Goal: Information Seeking & Learning: Learn about a topic

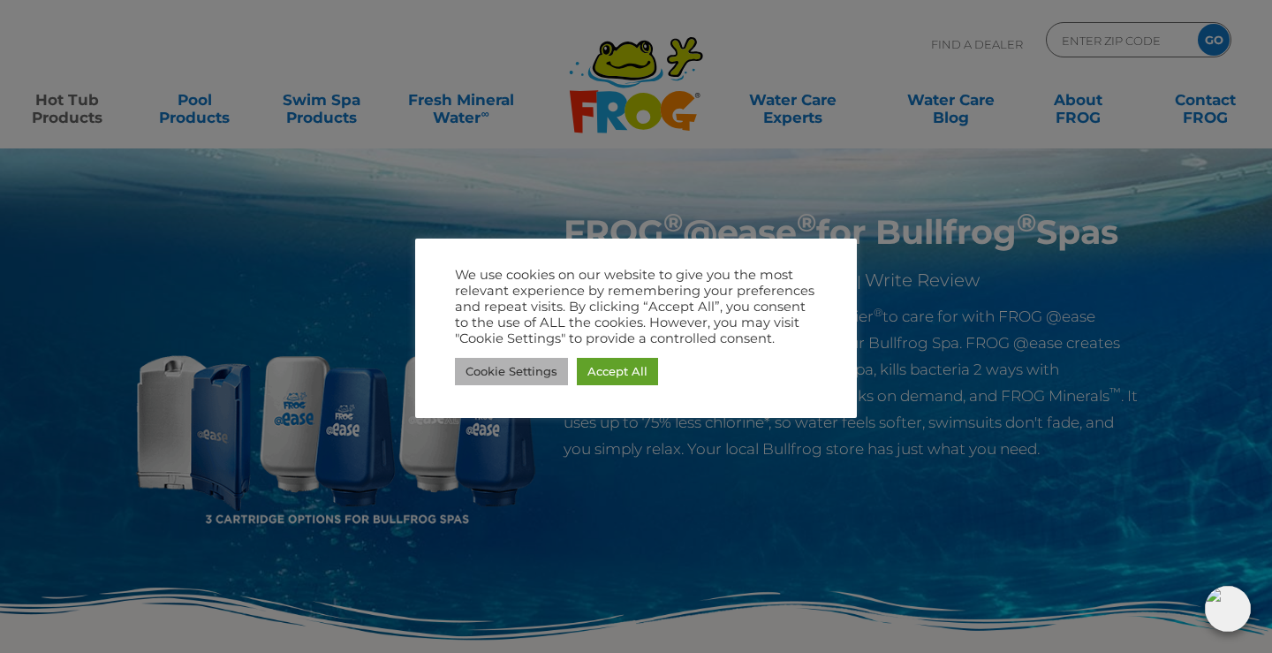
click at [546, 373] on link "Cookie Settings" at bounding box center [511, 371] width 113 height 27
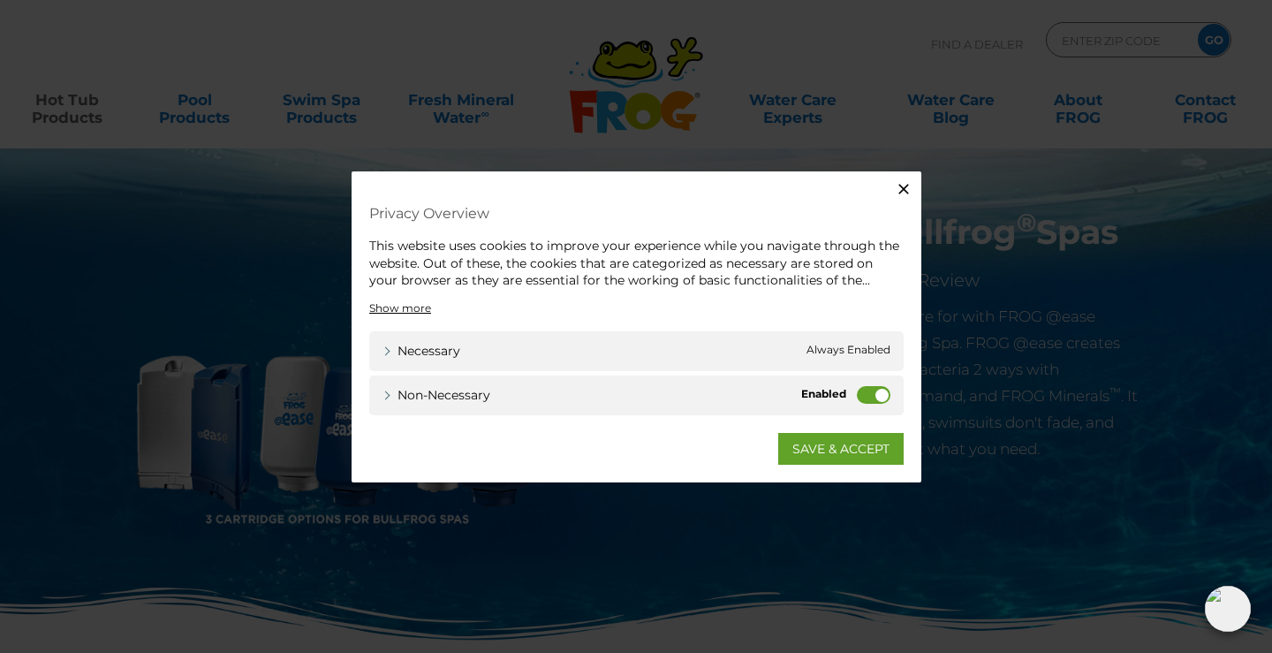
click at [873, 394] on label "Non-necessary" at bounding box center [874, 394] width 34 height 18
click at [0, 0] on input "Non-necessary" at bounding box center [0, 0] width 0 height 0
click at [824, 451] on link "SAVE & ACCEPT" at bounding box center [840, 448] width 125 height 32
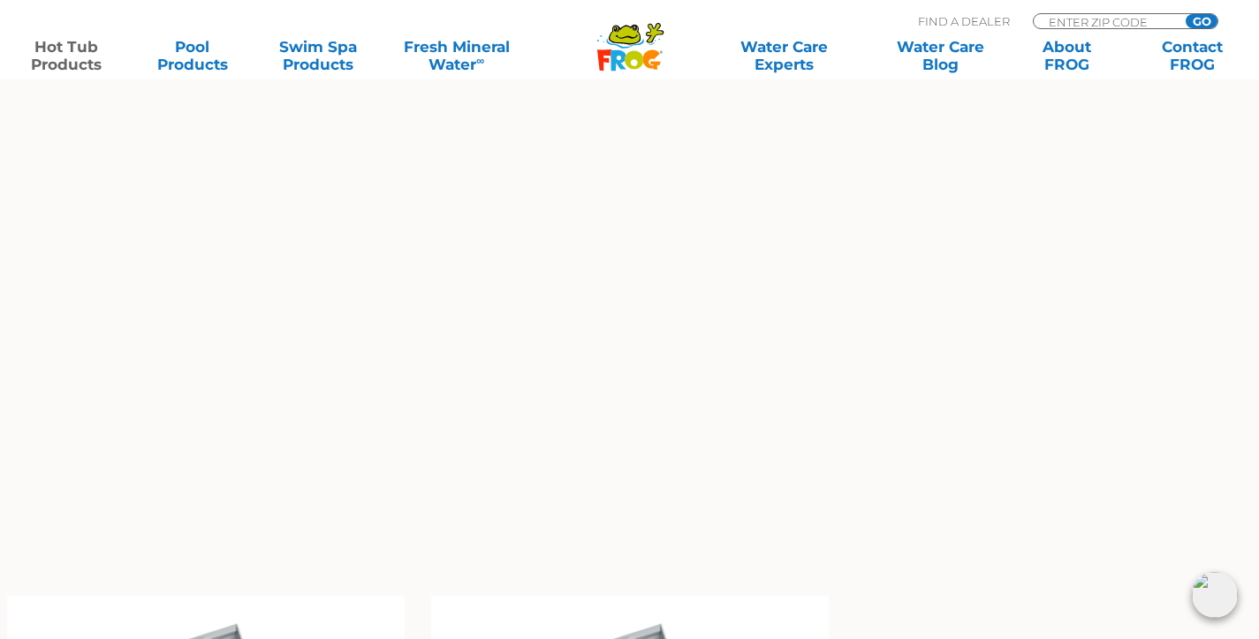
scroll to position [1789, 0]
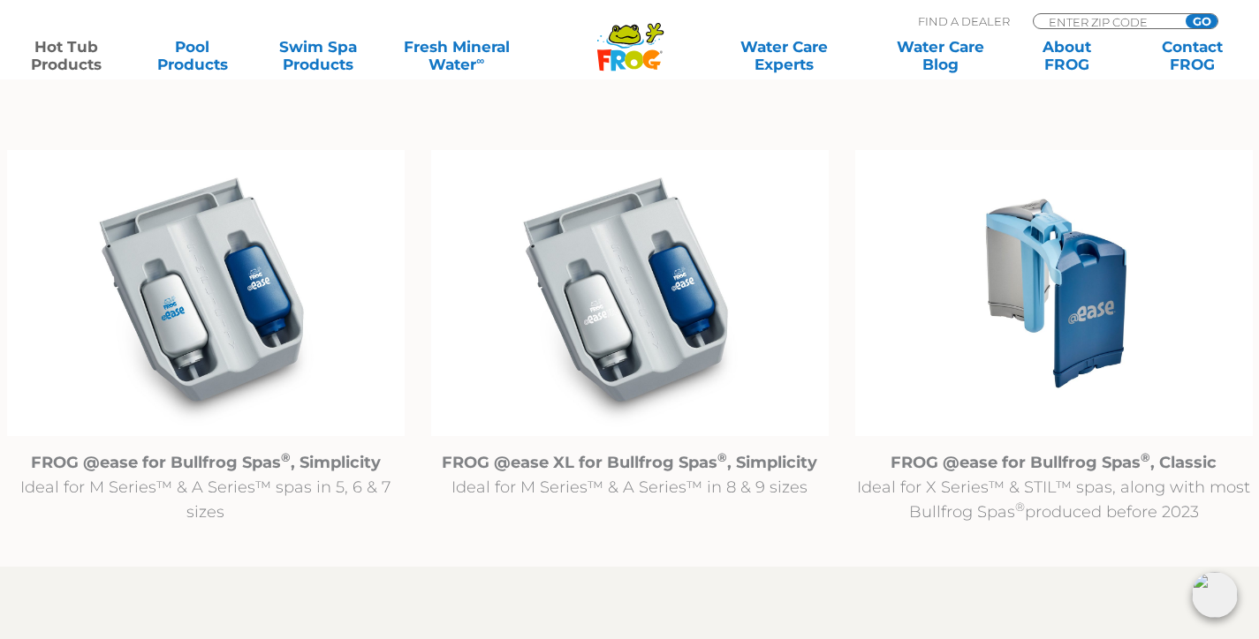
click at [1081, 352] on img at bounding box center [1053, 293] width 397 height 287
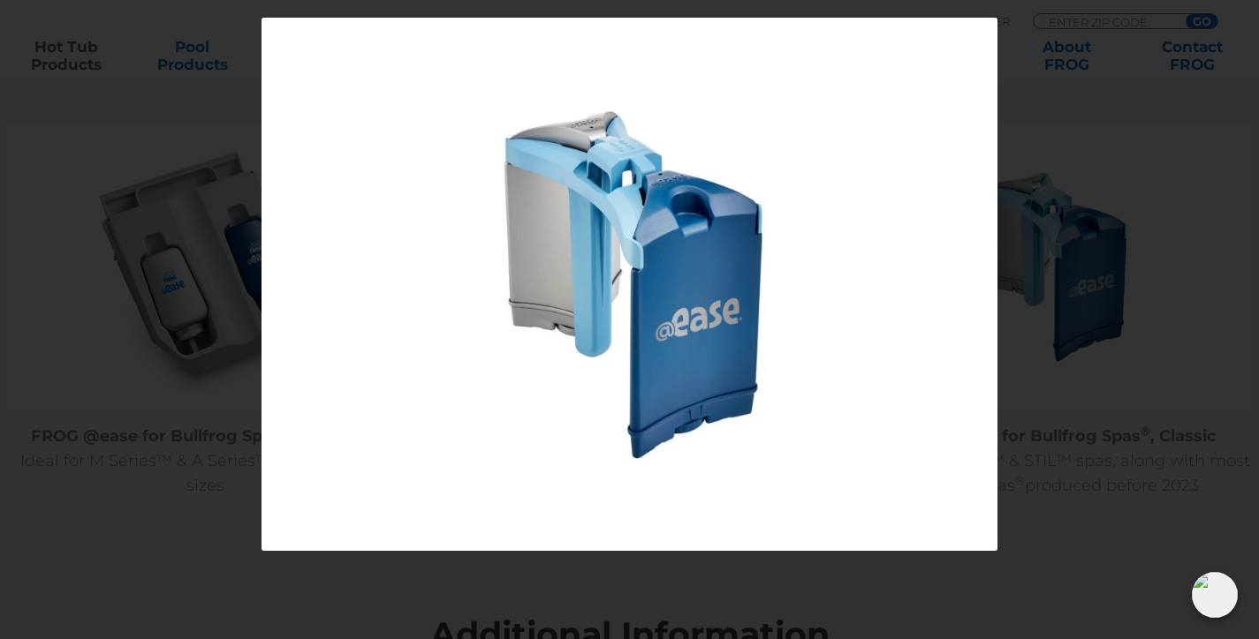
scroll to position [2190, 0]
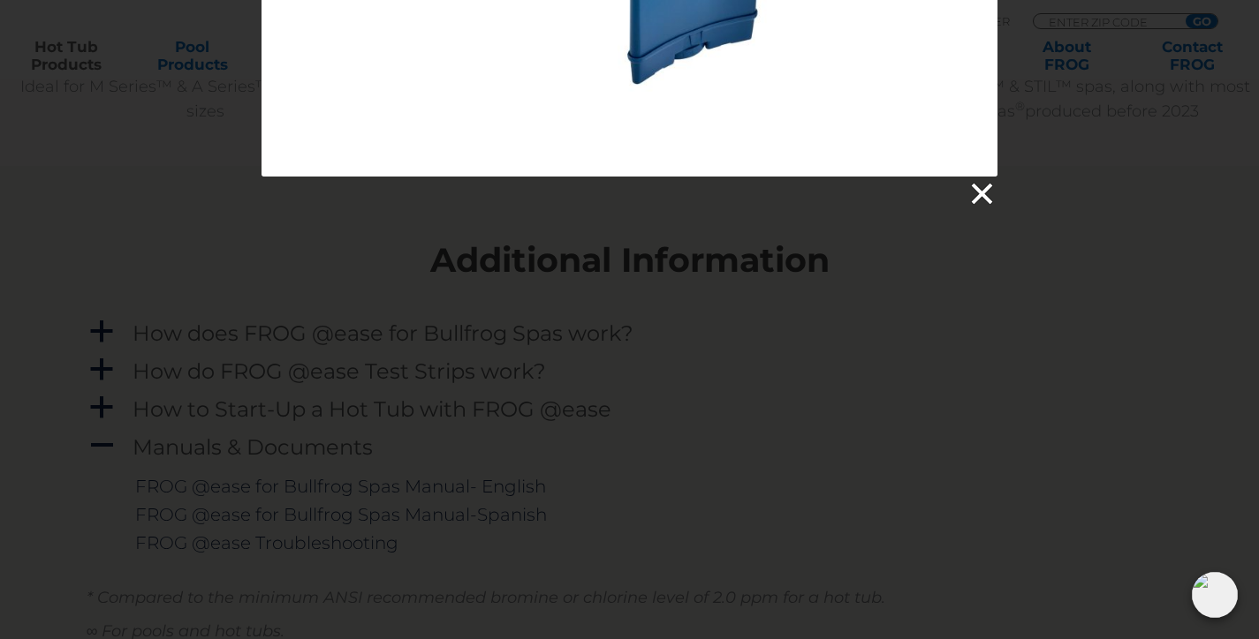
click at [975, 185] on link at bounding box center [980, 194] width 26 height 26
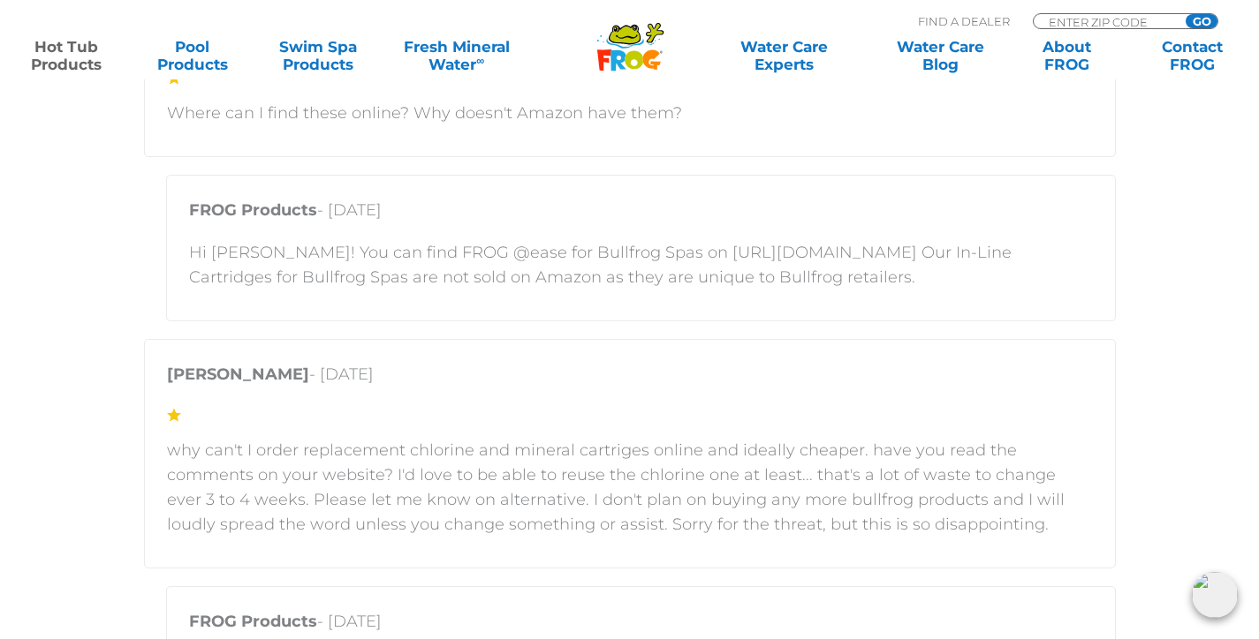
scroll to position [3258, 0]
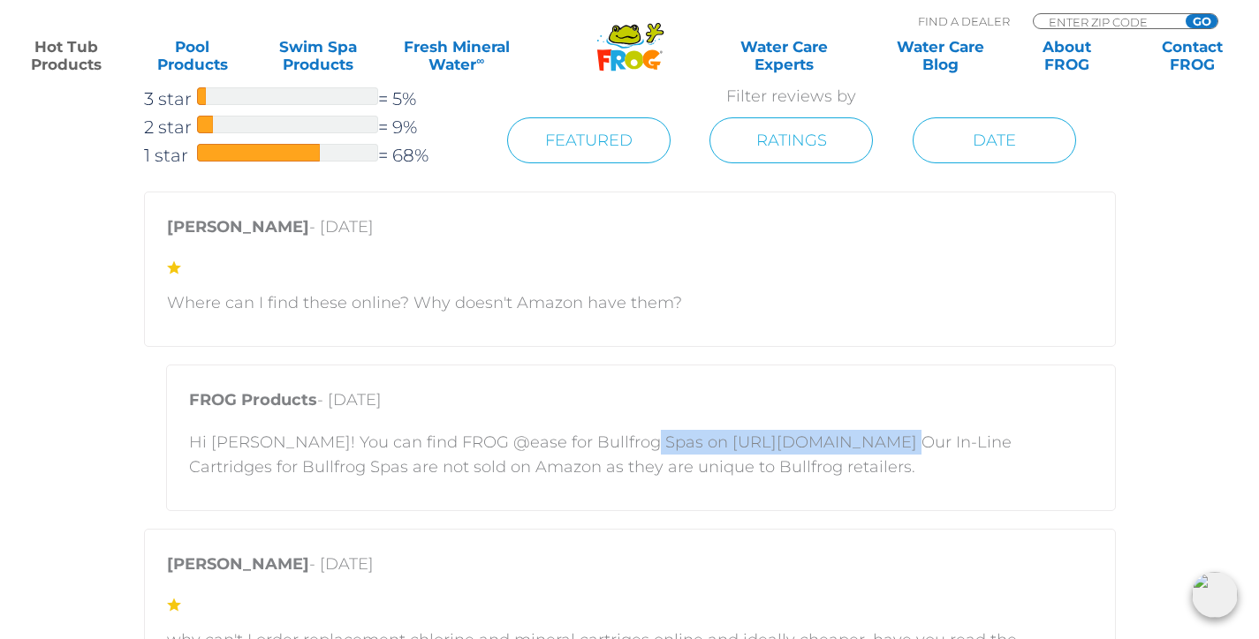
drag, startPoint x: 620, startPoint y: 442, endPoint x: 852, endPoint y: 436, distance: 232.4
click at [852, 436] on p "Hi [PERSON_NAME]! You can find FROG @ease for Bullfrog Spas on [URL][DOMAIN_NAM…" at bounding box center [641, 454] width 904 height 49
copy p "[URL][DOMAIN_NAME]"
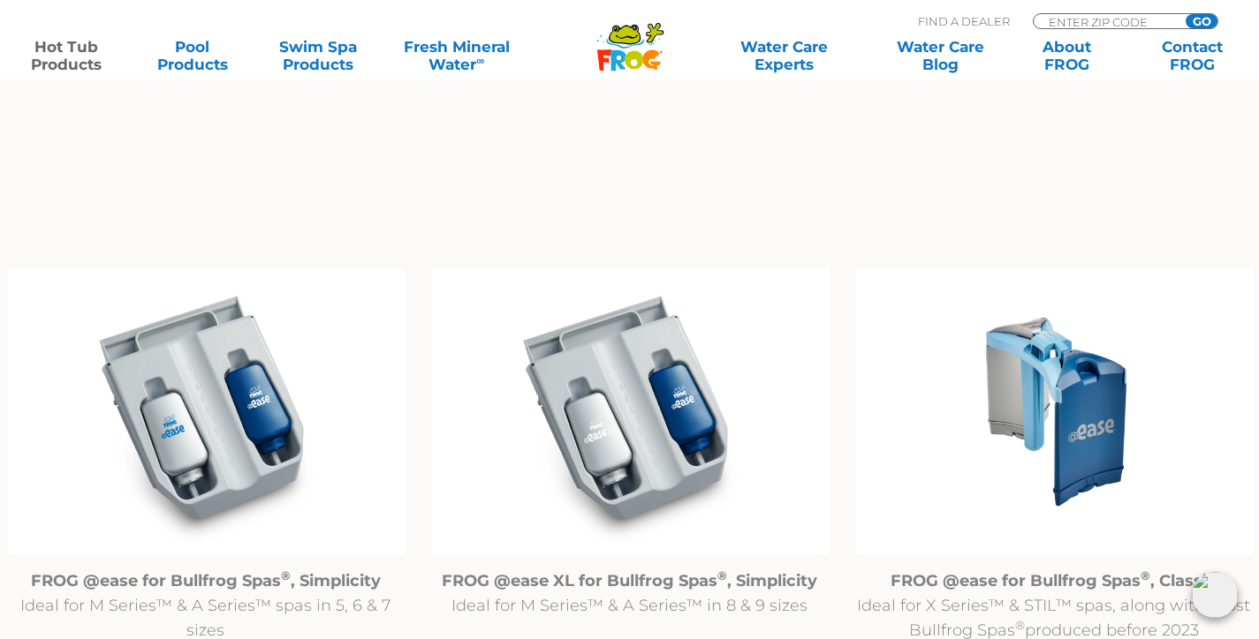
scroll to position [1761, 0]
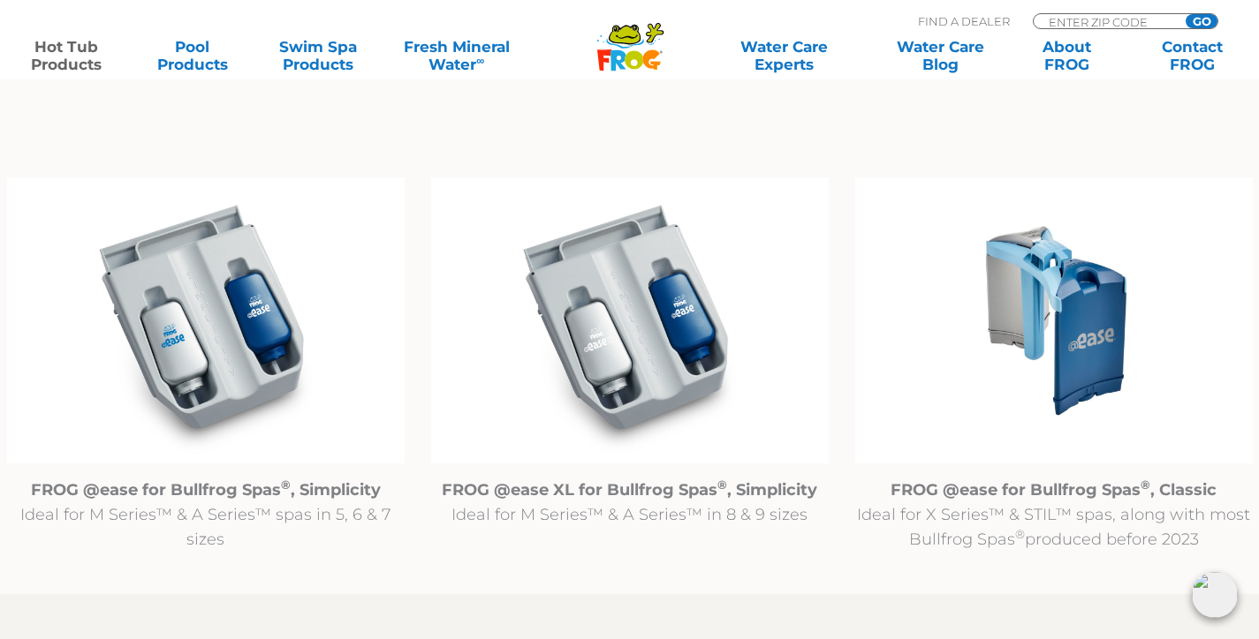
click at [171, 358] on img at bounding box center [205, 321] width 397 height 287
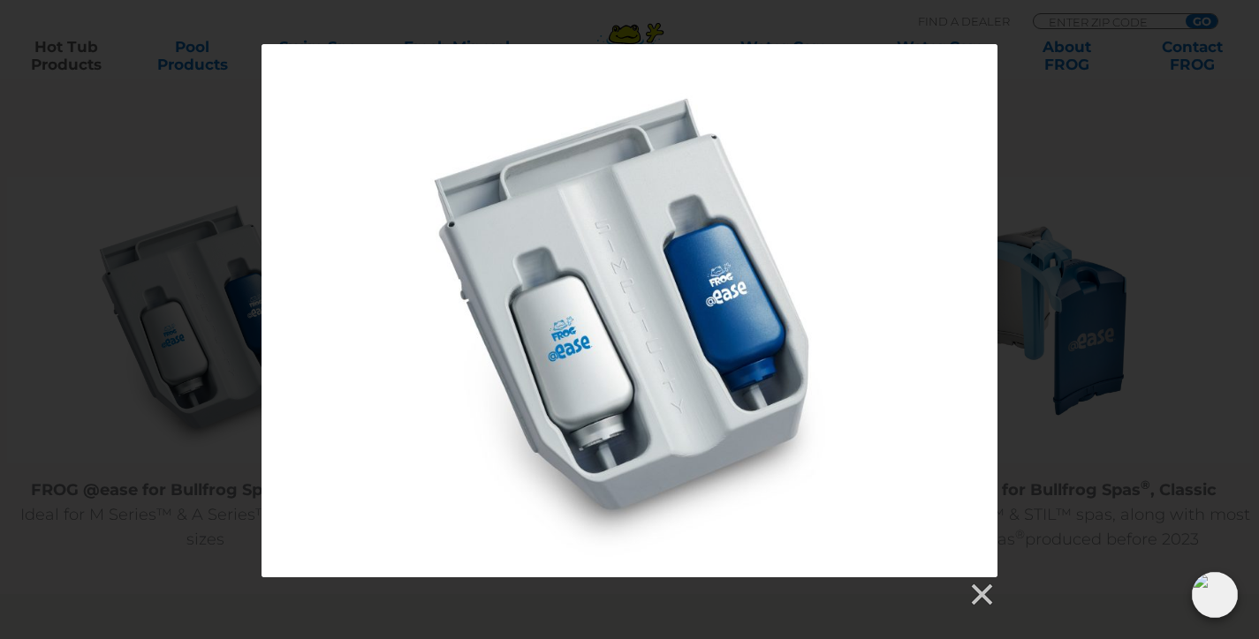
click at [881, 309] on div at bounding box center [629, 311] width 736 height 534
click at [983, 593] on link at bounding box center [980, 595] width 26 height 26
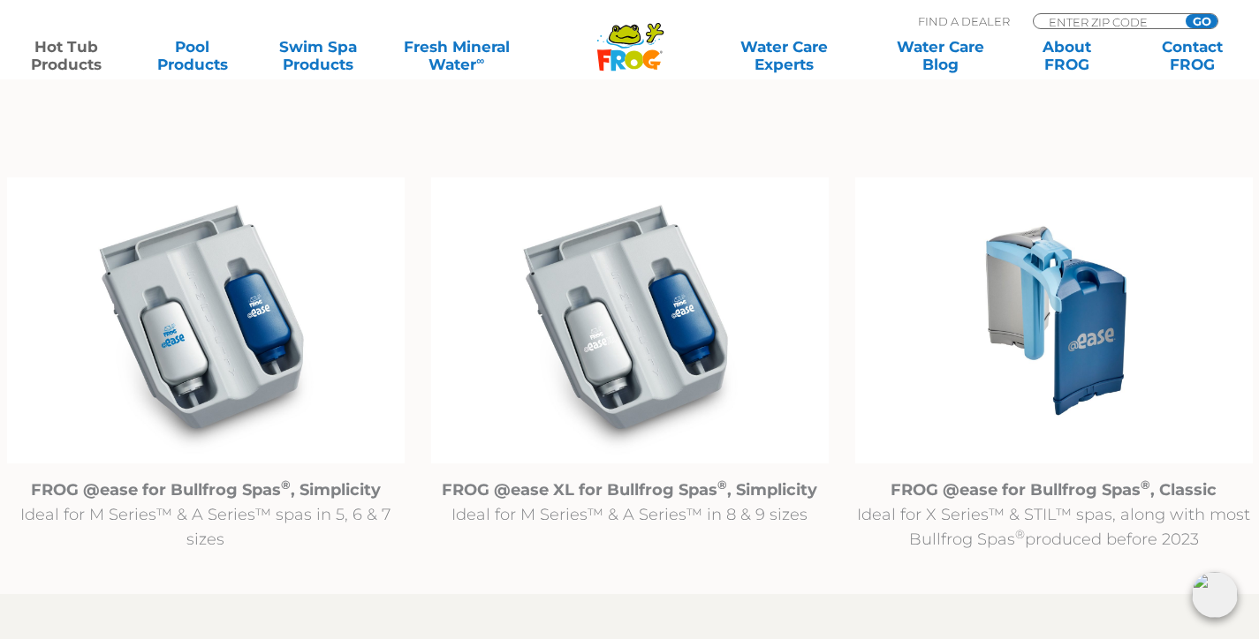
click at [1099, 337] on img at bounding box center [1053, 321] width 397 height 287
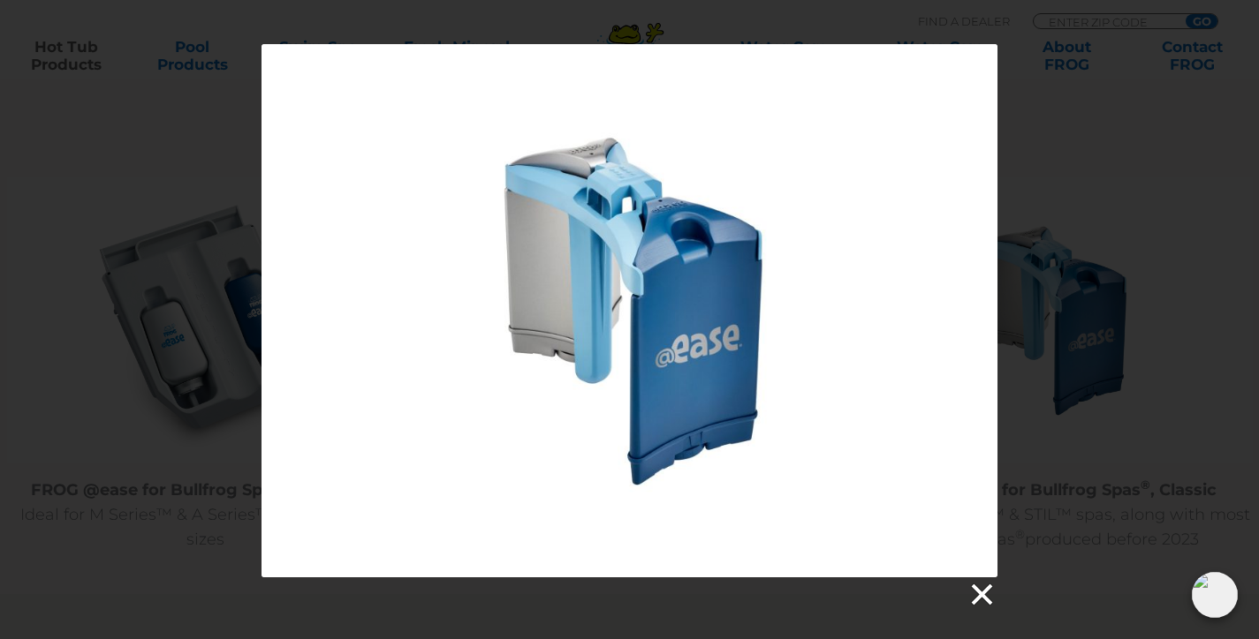
click at [979, 600] on link at bounding box center [980, 595] width 26 height 26
